Goal: Communication & Community: Share content

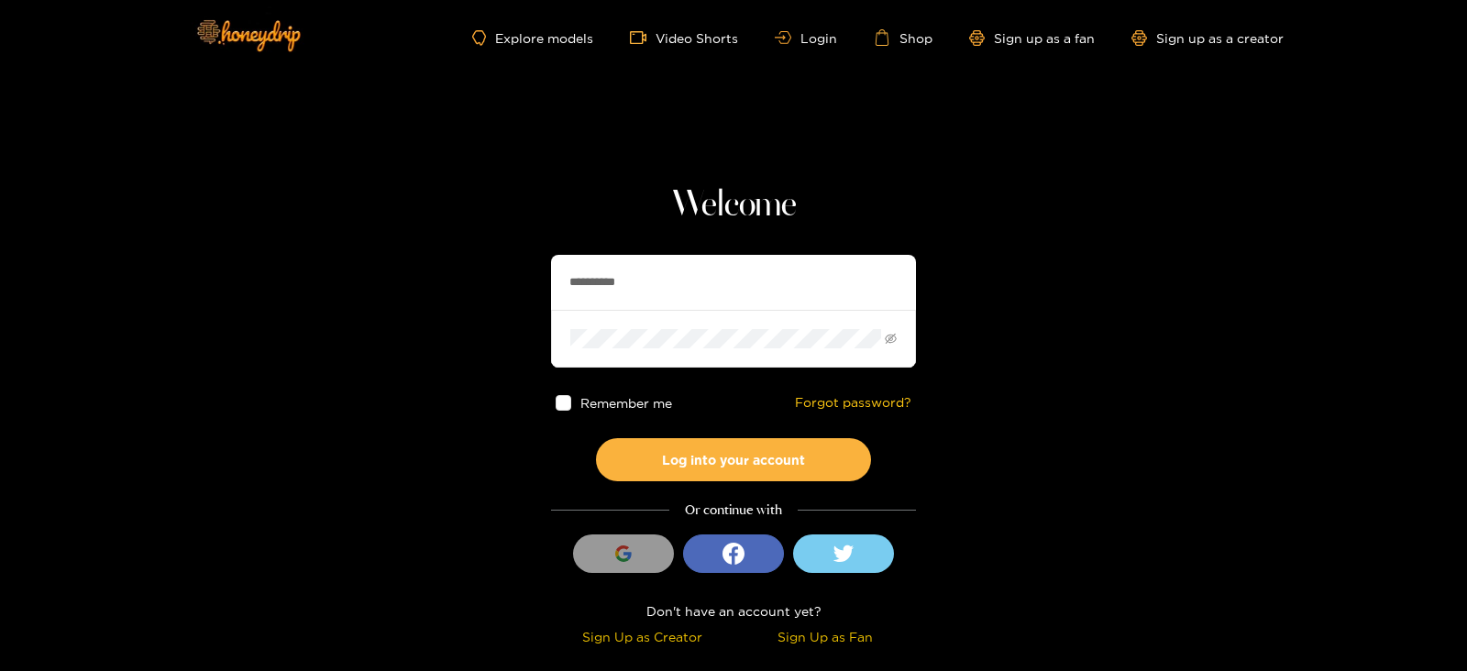
click at [596, 438] on button "Log into your account" at bounding box center [733, 459] width 275 height 43
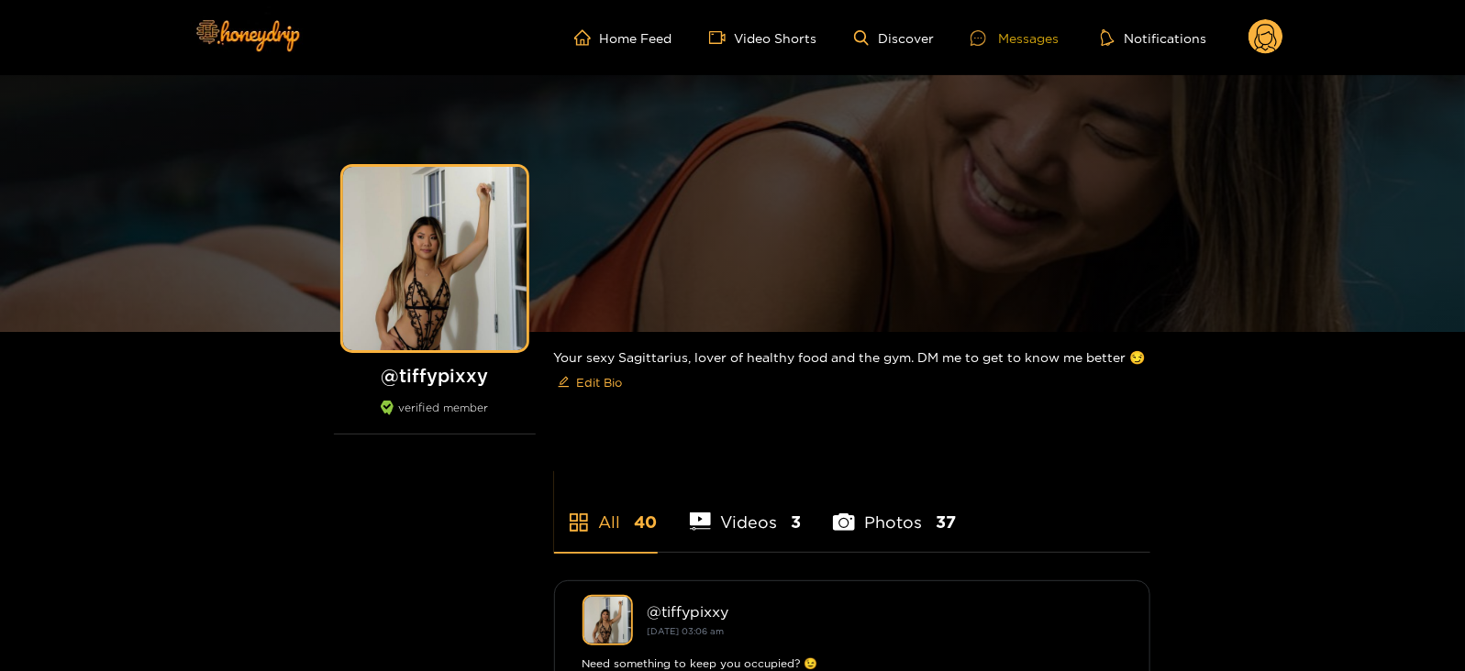
click at [996, 43] on div at bounding box center [984, 38] width 28 height 16
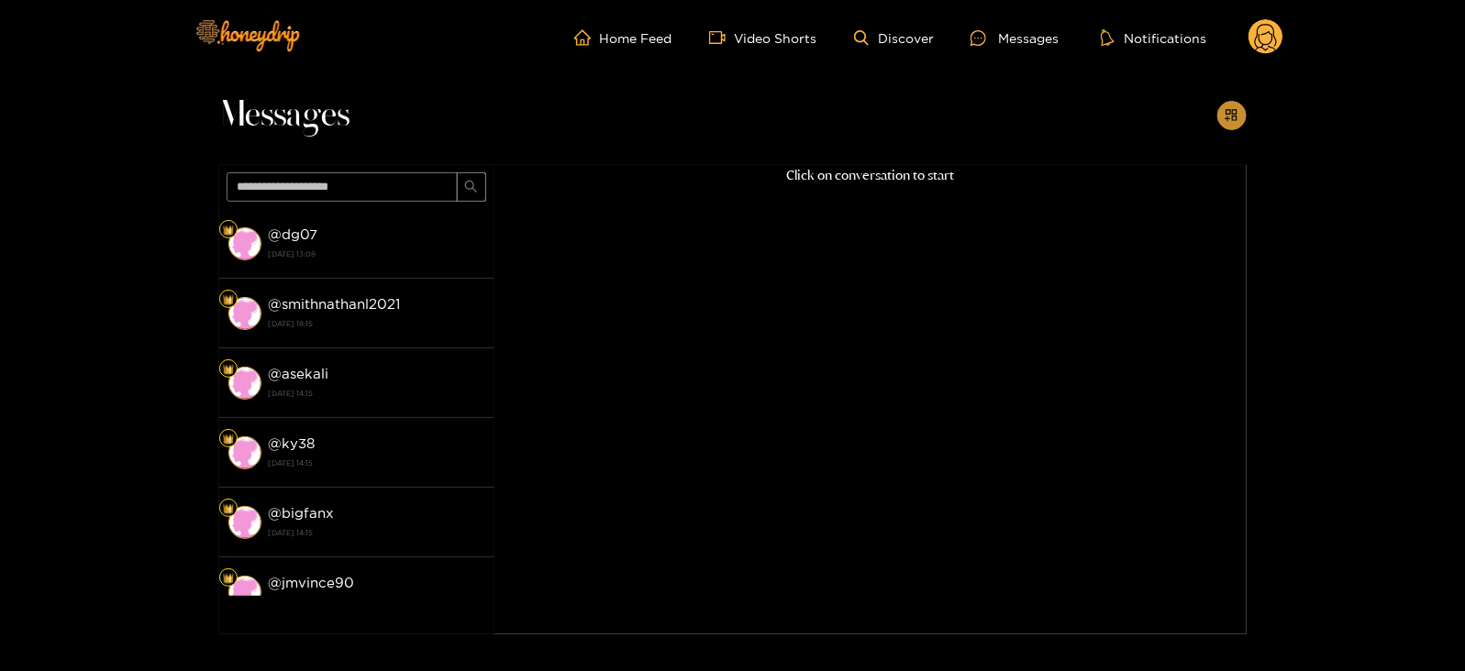
click at [1237, 120] on icon "appstore-add" at bounding box center [1231, 115] width 14 height 14
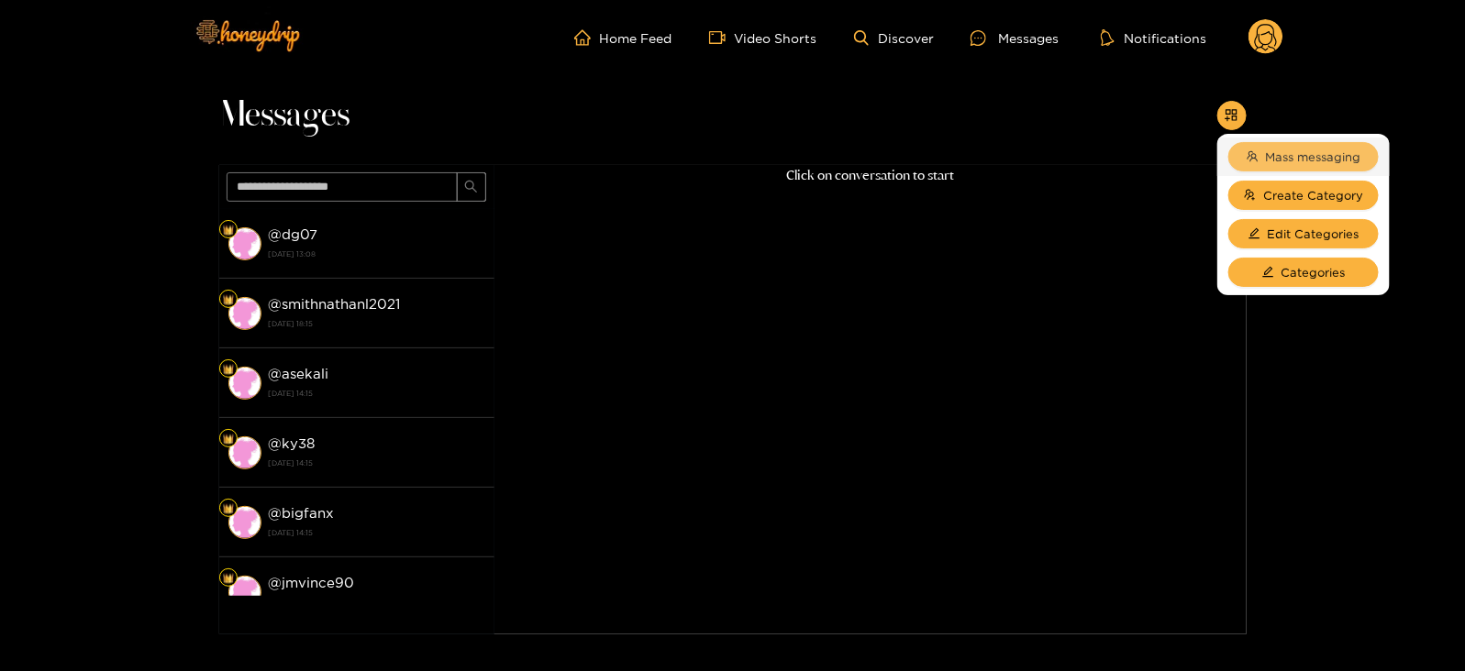
click at [1270, 156] on span "Mass messaging" at bounding box center [1313, 157] width 95 height 18
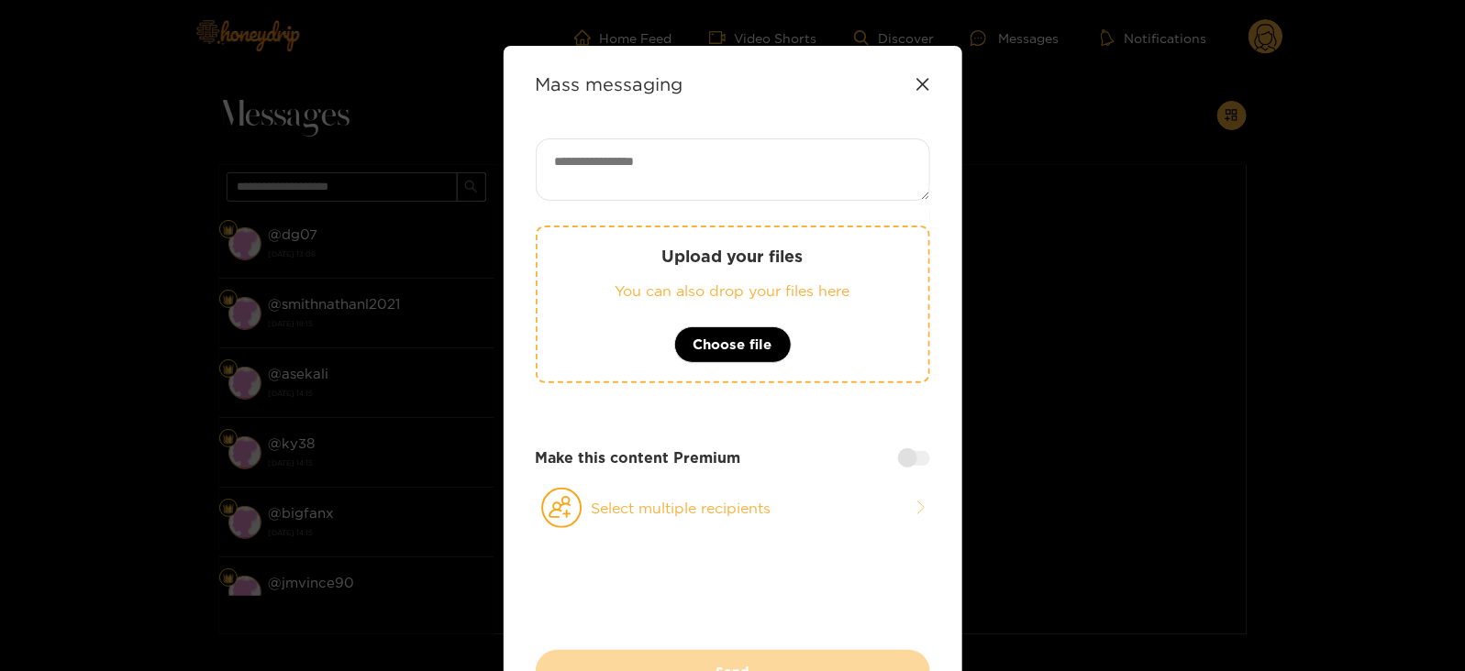
click at [721, 143] on textarea at bounding box center [733, 169] width 394 height 62
paste textarea "**********"
type textarea "**********"
click at [602, 502] on button "Select multiple recipients" at bounding box center [733, 508] width 394 height 42
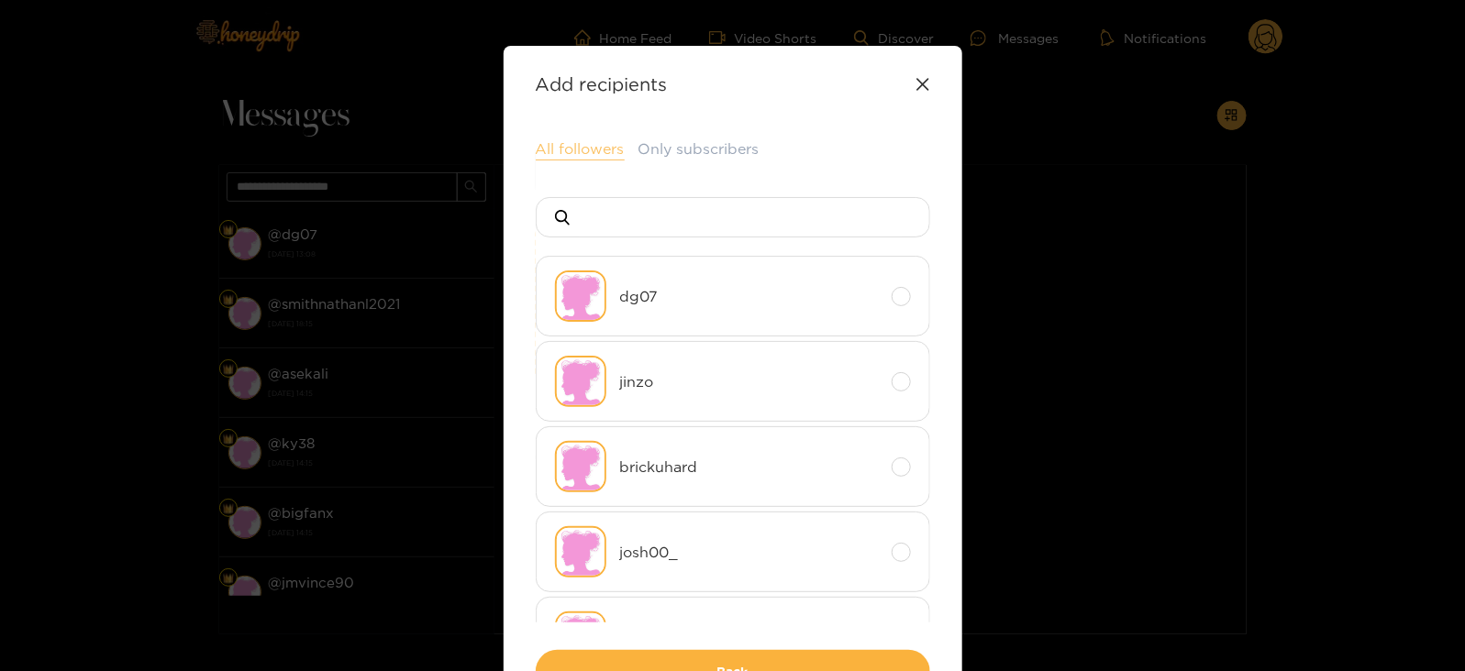
click at [583, 142] on button "All followers" at bounding box center [580, 149] width 89 height 22
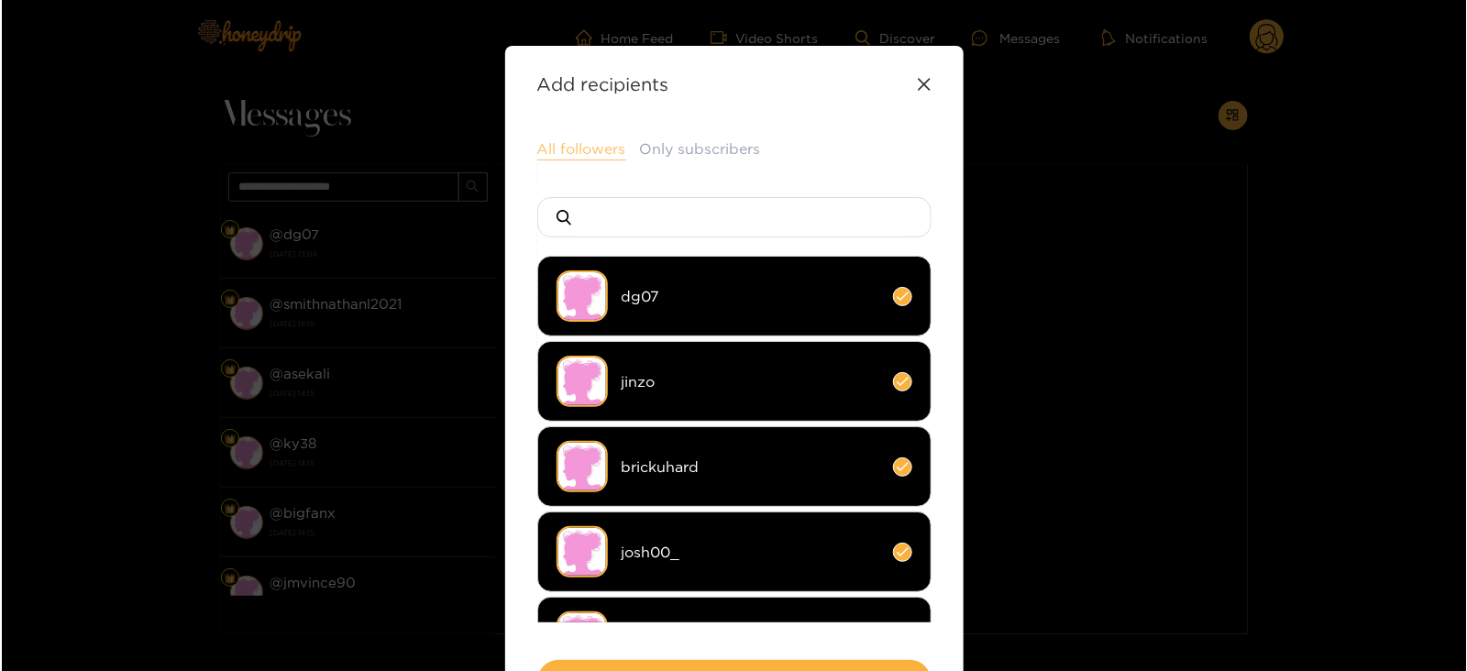
scroll to position [136, 0]
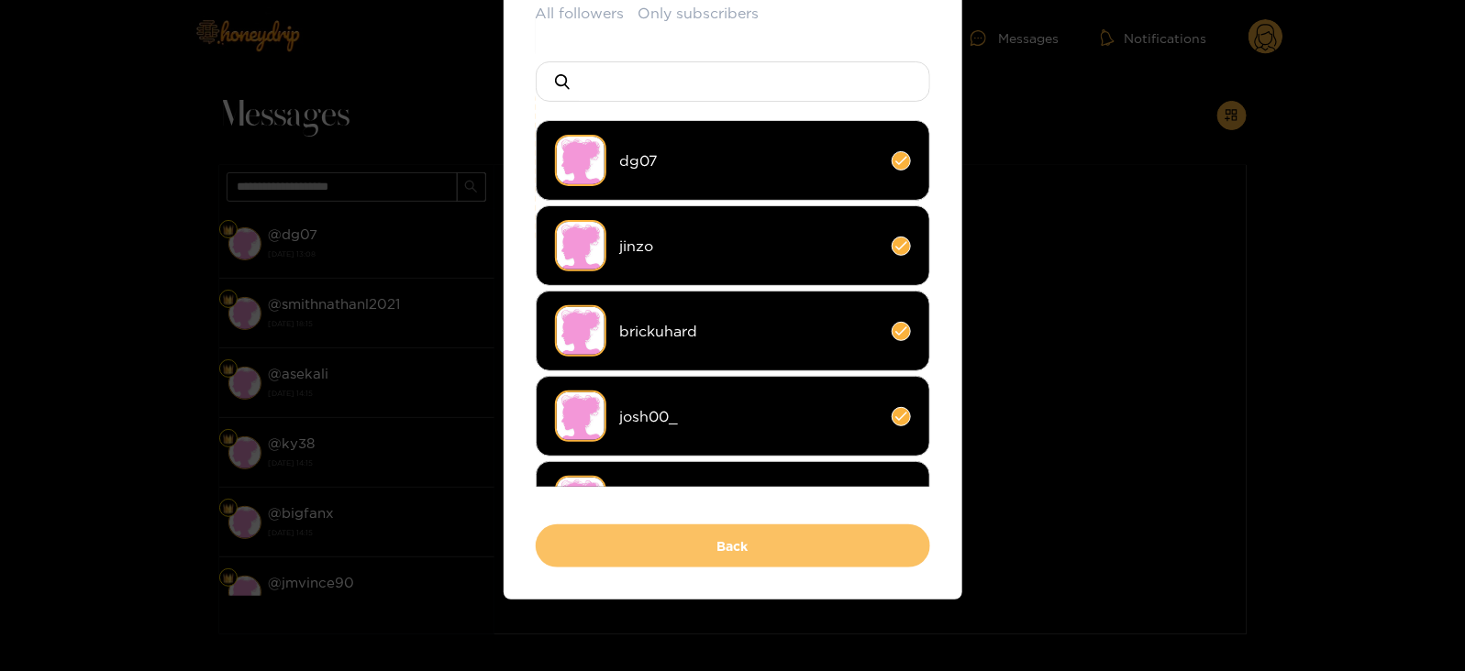
click at [636, 528] on button "Back" at bounding box center [733, 546] width 394 height 43
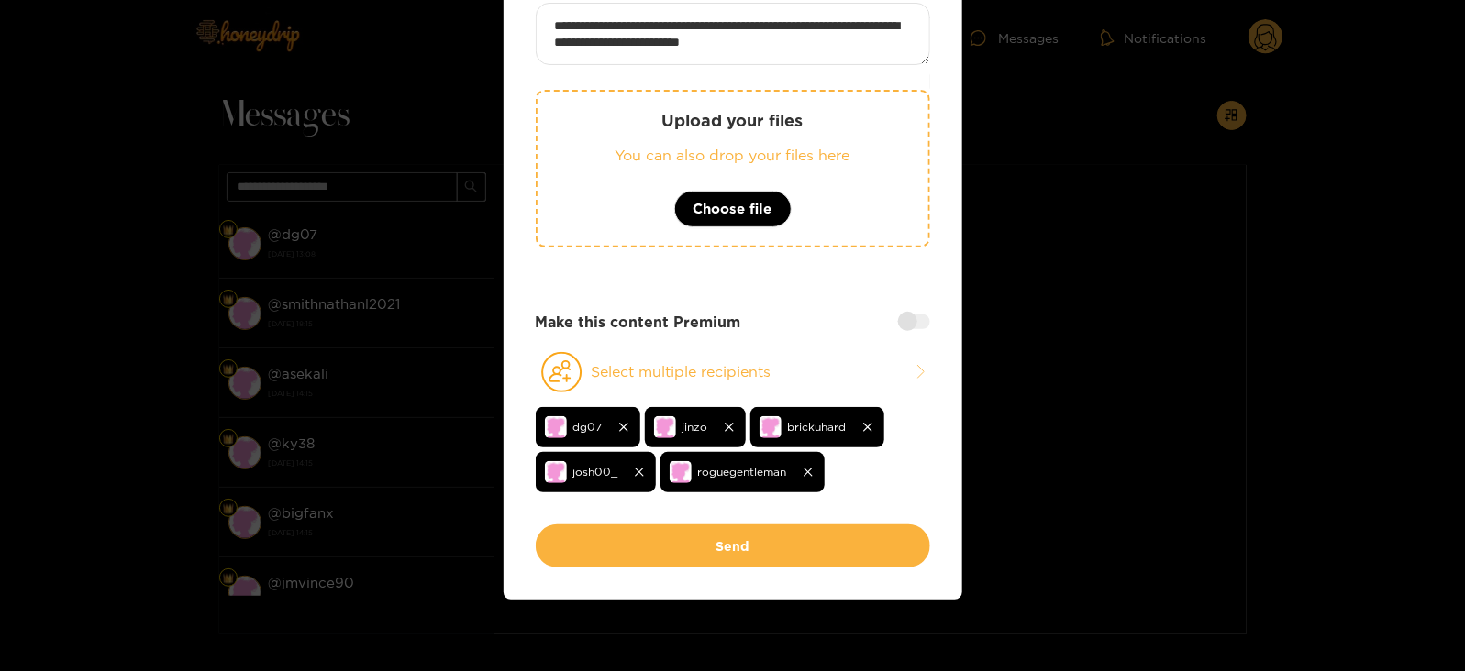
click at [636, 528] on button "Send" at bounding box center [733, 546] width 394 height 43
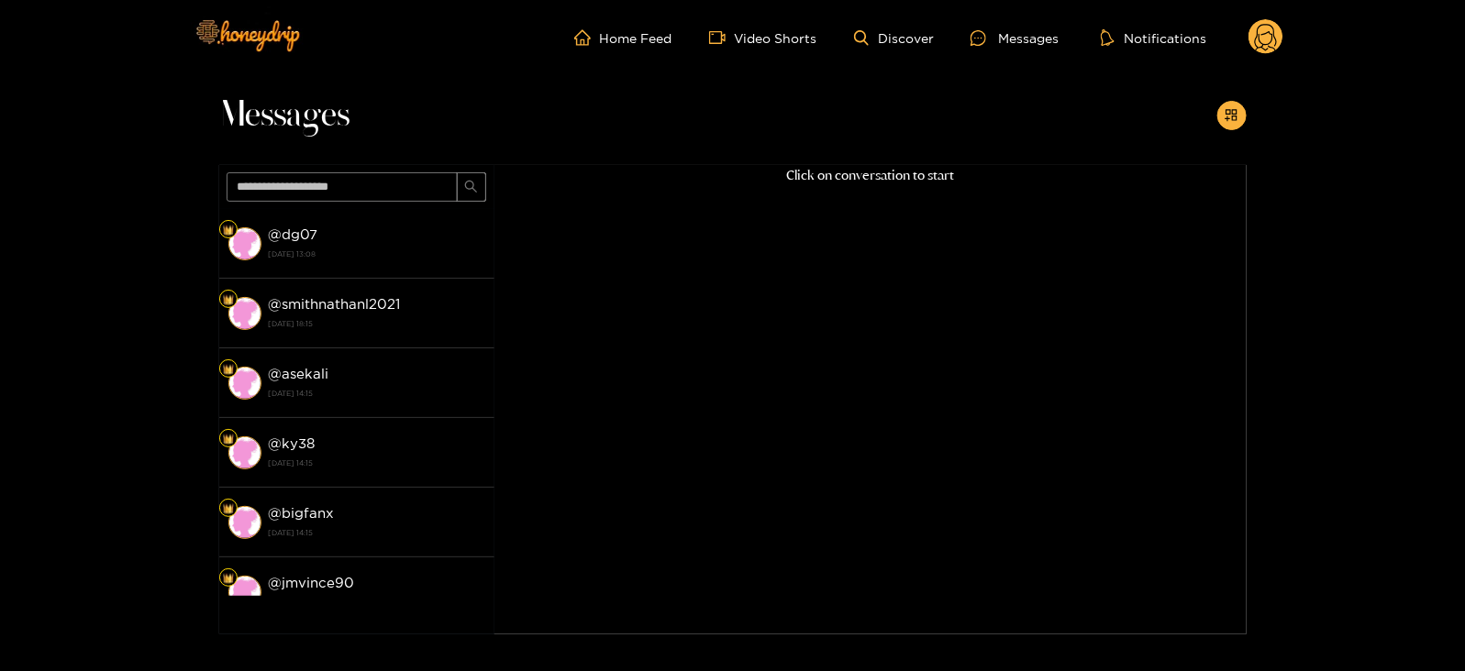
click at [1267, 35] on circle at bounding box center [1265, 36] width 35 height 35
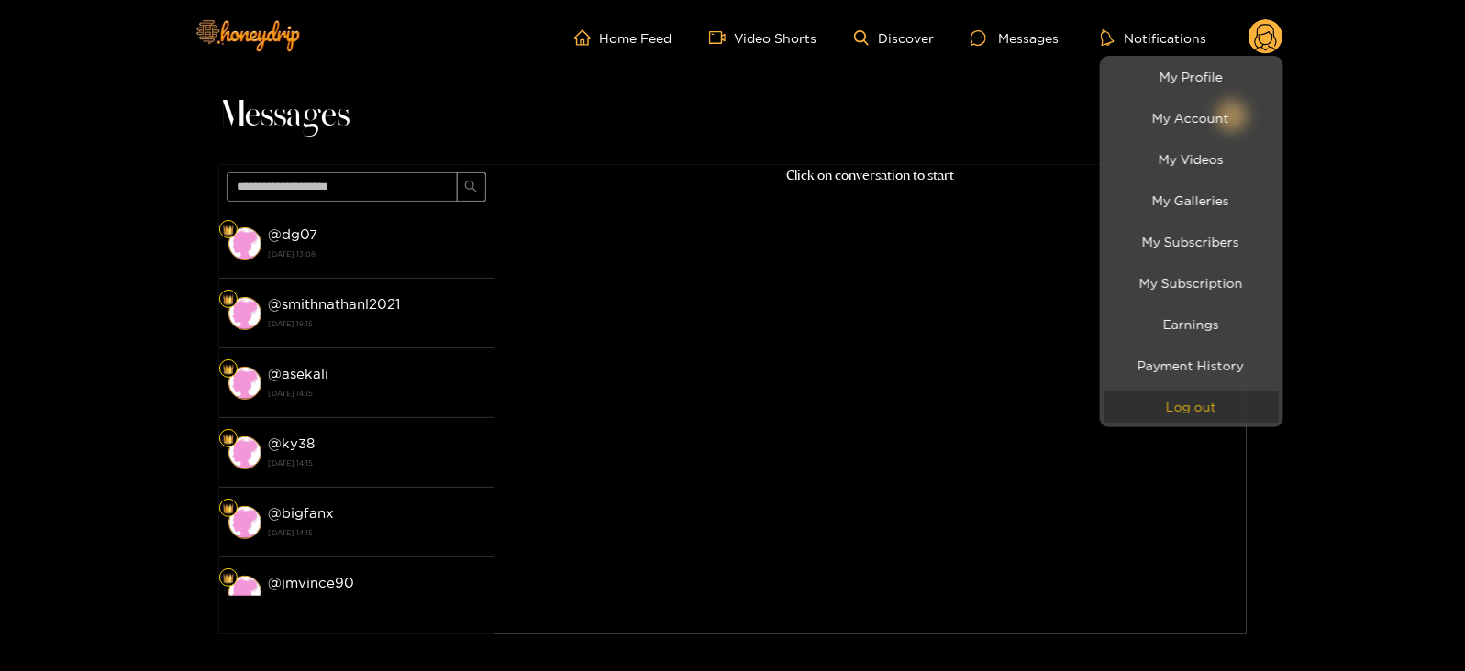
click at [1158, 415] on button "Log out" at bounding box center [1191, 407] width 174 height 32
